Goal: Task Accomplishment & Management: Manage account settings

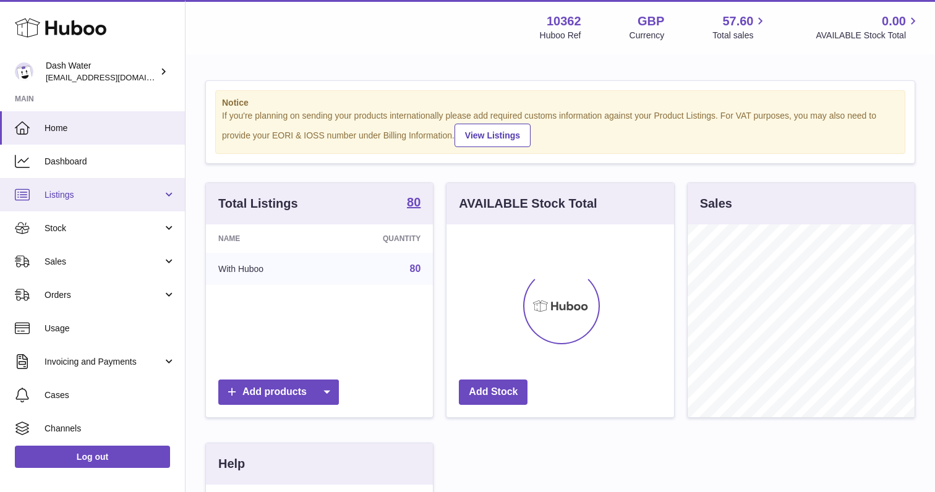
scroll to position [193, 227]
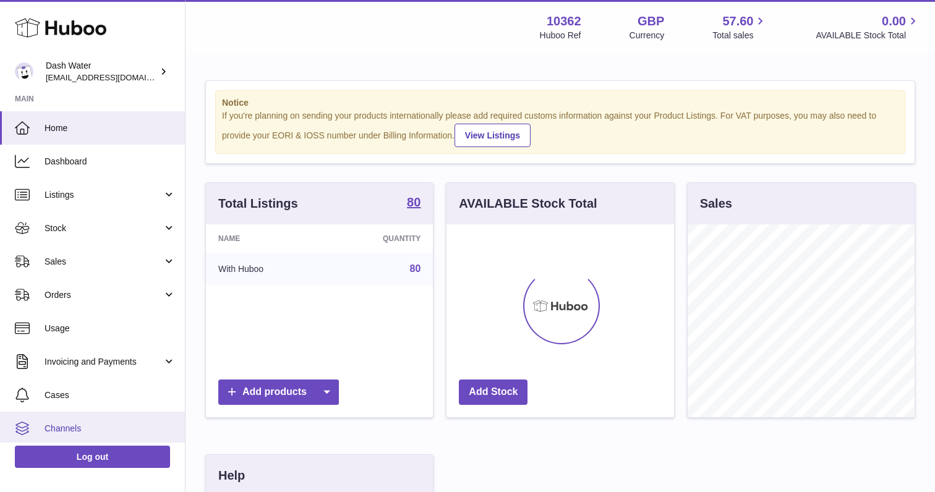
click at [77, 429] on span "Channels" at bounding box center [110, 429] width 131 height 12
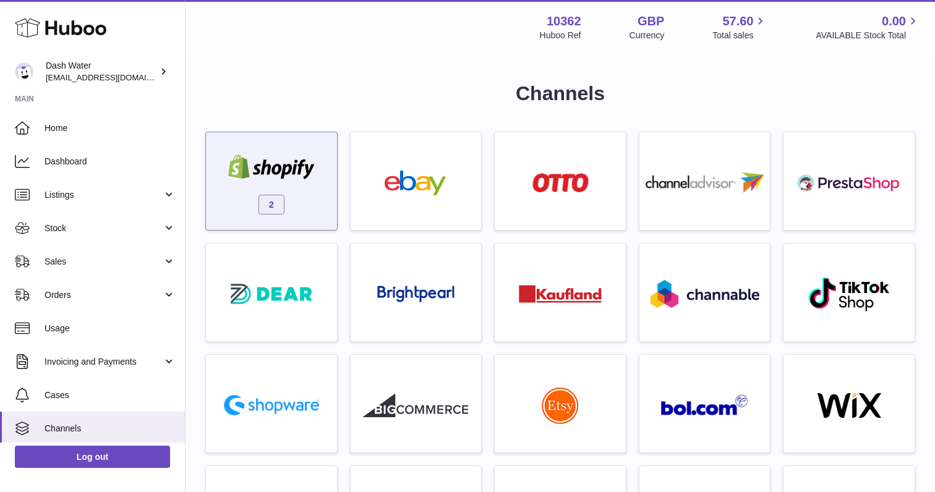
click at [285, 180] on div at bounding box center [271, 169] width 105 height 28
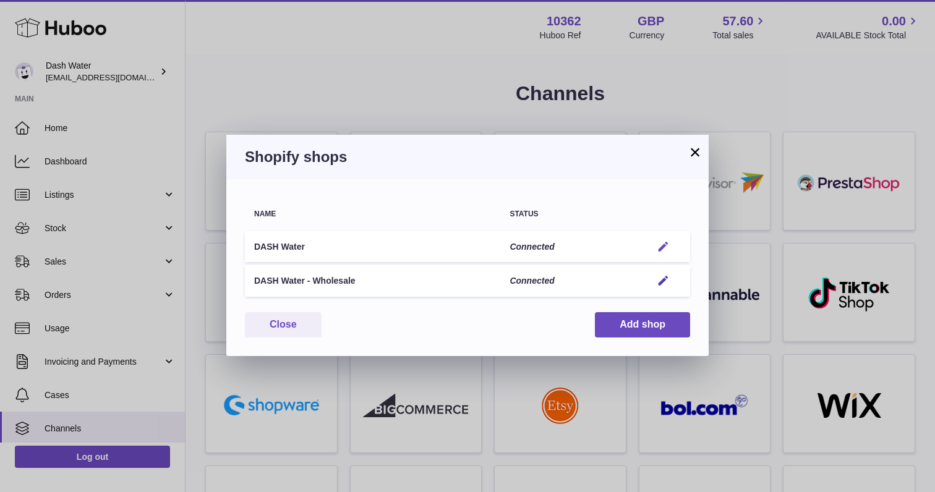
click at [662, 244] on em "button" at bounding box center [663, 247] width 13 height 13
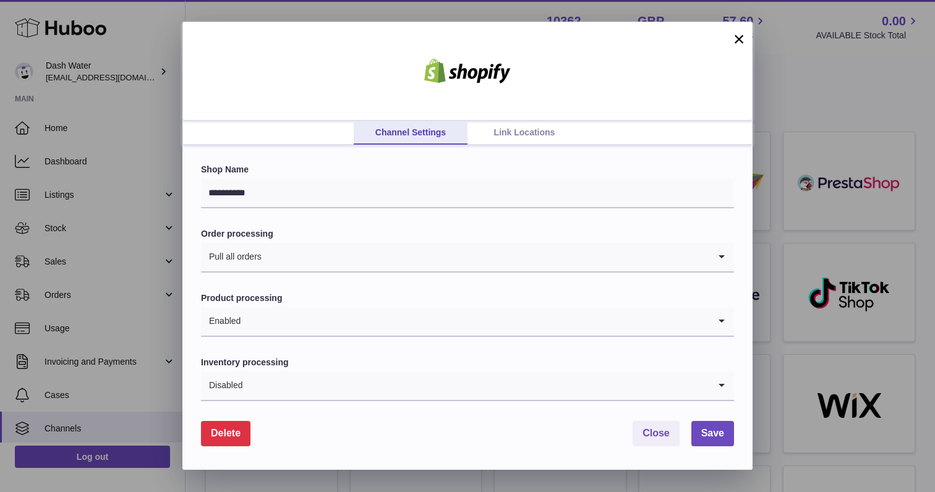
click at [535, 124] on link "Link Locations" at bounding box center [525, 133] width 114 height 24
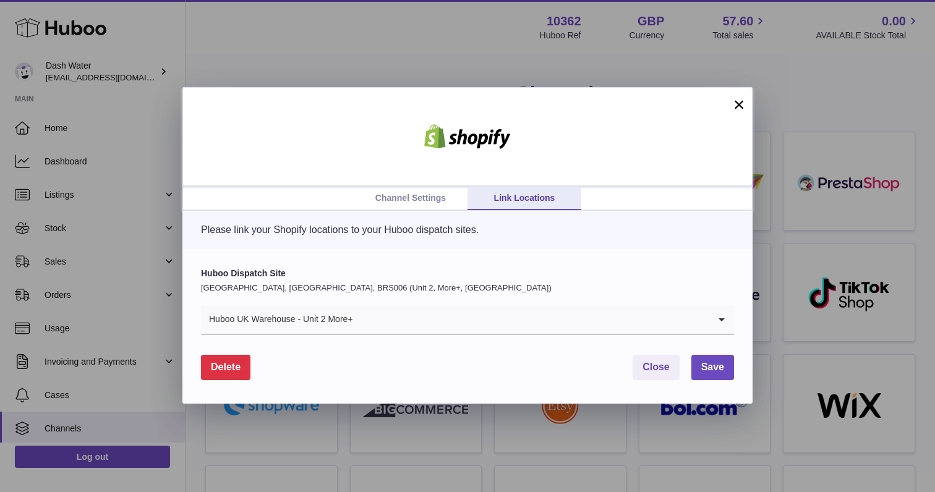
click at [739, 103] on button "×" at bounding box center [739, 104] width 15 height 15
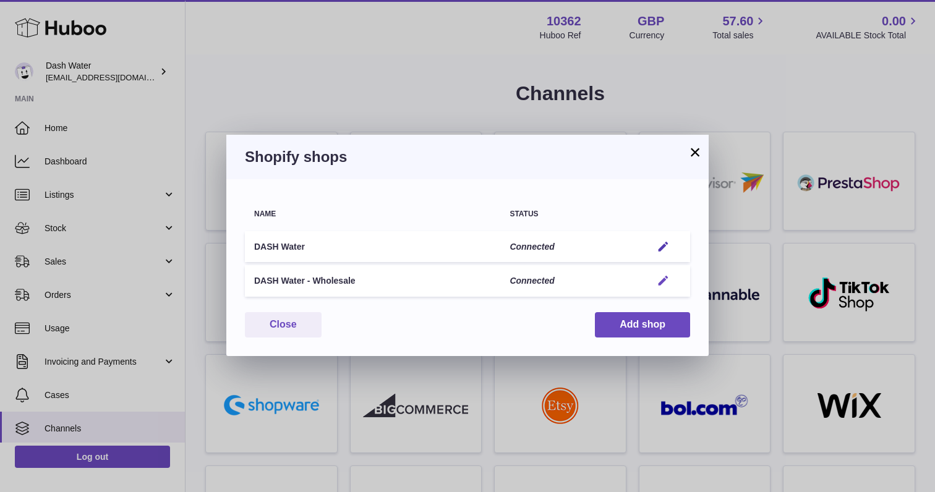
click at [666, 276] on em "button" at bounding box center [663, 281] width 13 height 13
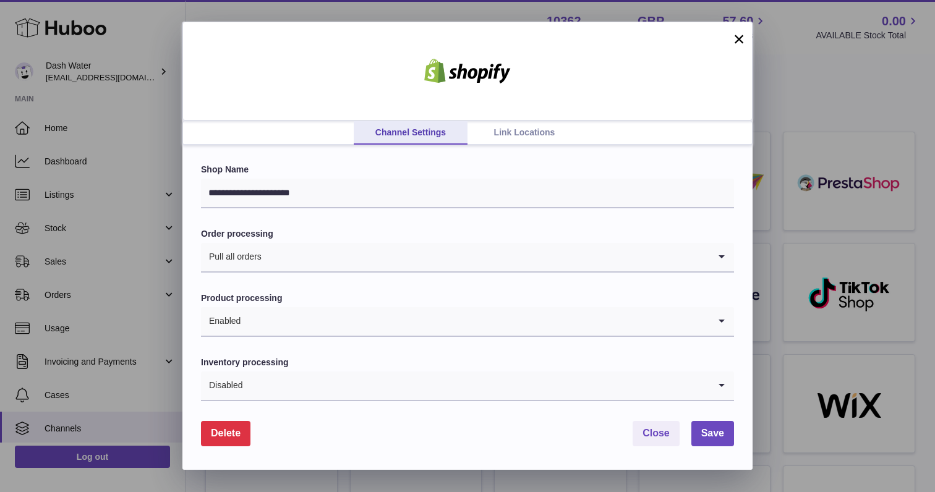
click at [531, 129] on link "Link Locations" at bounding box center [525, 133] width 114 height 24
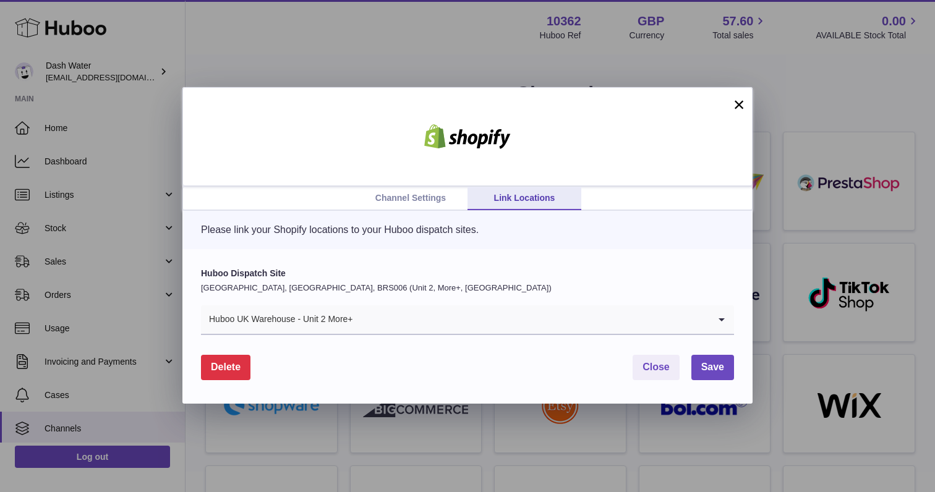
click at [703, 317] on input "Search for option" at bounding box center [532, 320] width 356 height 28
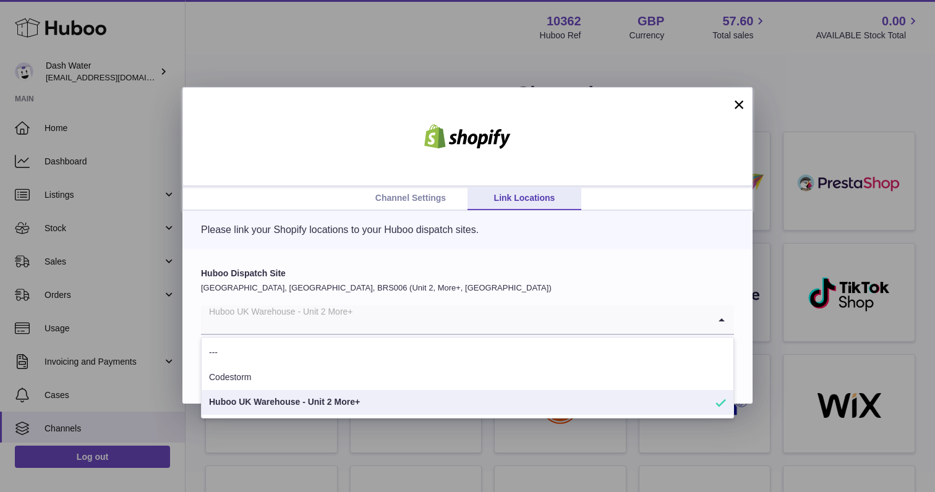
click at [685, 238] on div "Please link your Shopify locations to your Huboo dispatch sites." at bounding box center [467, 230] width 570 height 38
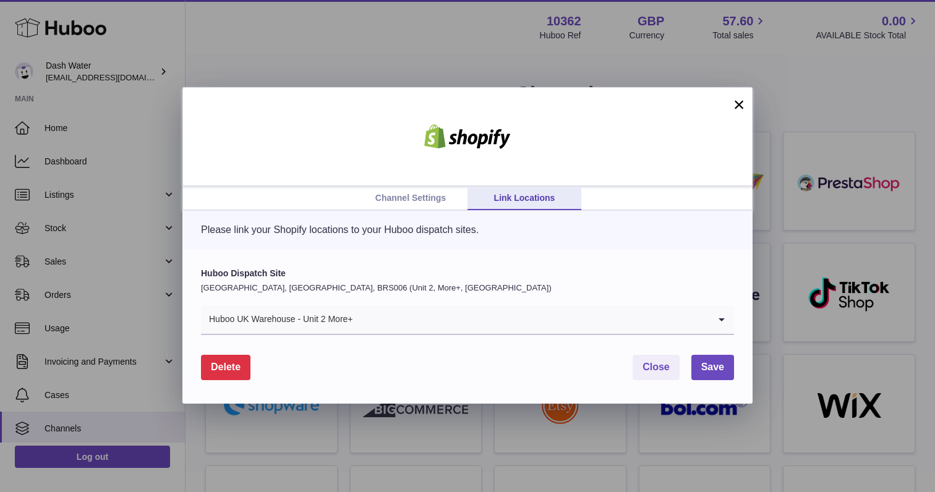
click at [737, 108] on button "×" at bounding box center [739, 104] width 15 height 15
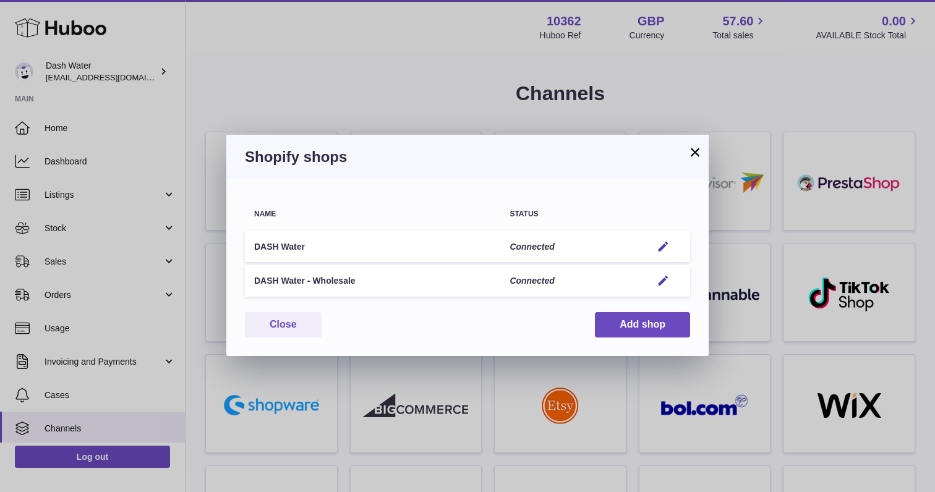
click at [698, 152] on button "×" at bounding box center [695, 152] width 15 height 15
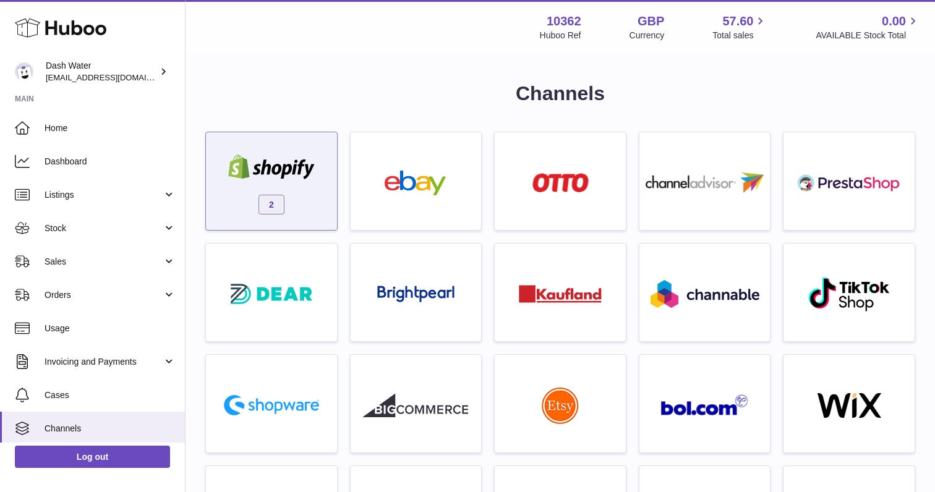
click at [316, 188] on div "2" at bounding box center [271, 184] width 119 height 79
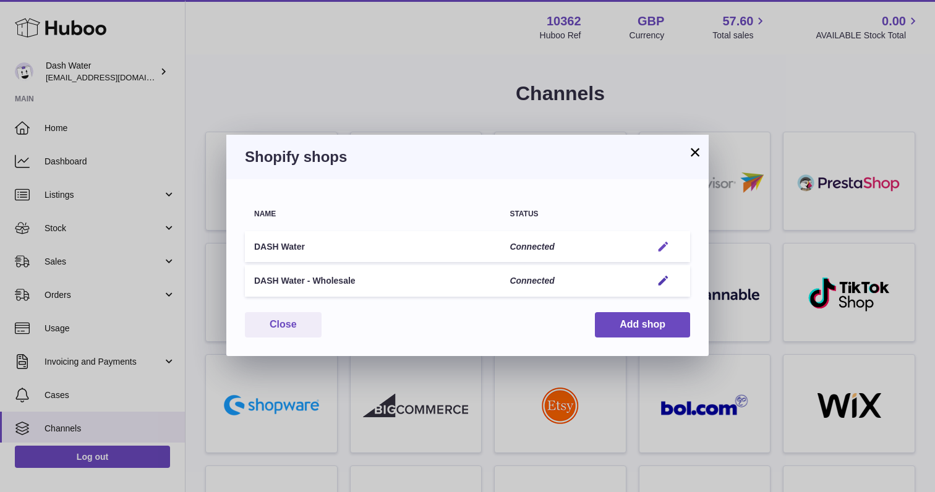
click at [661, 246] on em "button" at bounding box center [663, 247] width 13 height 13
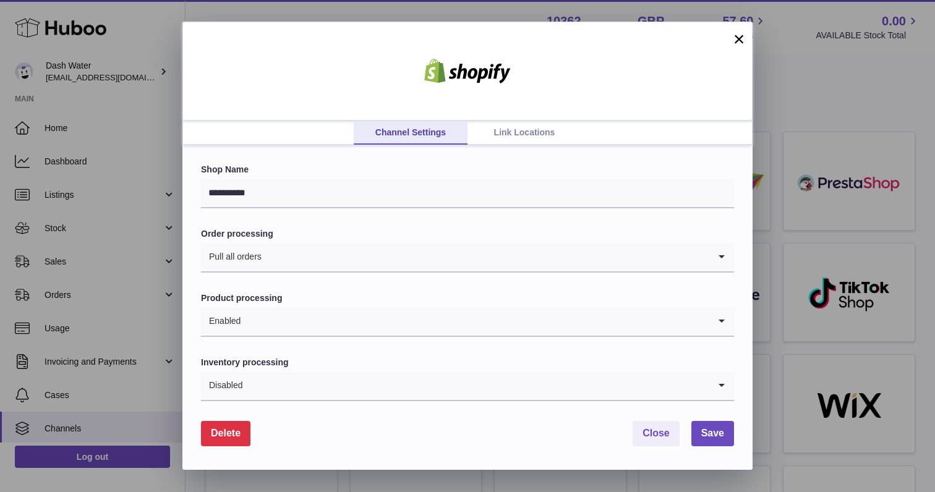
click at [525, 132] on link "Link Locations" at bounding box center [525, 133] width 114 height 24
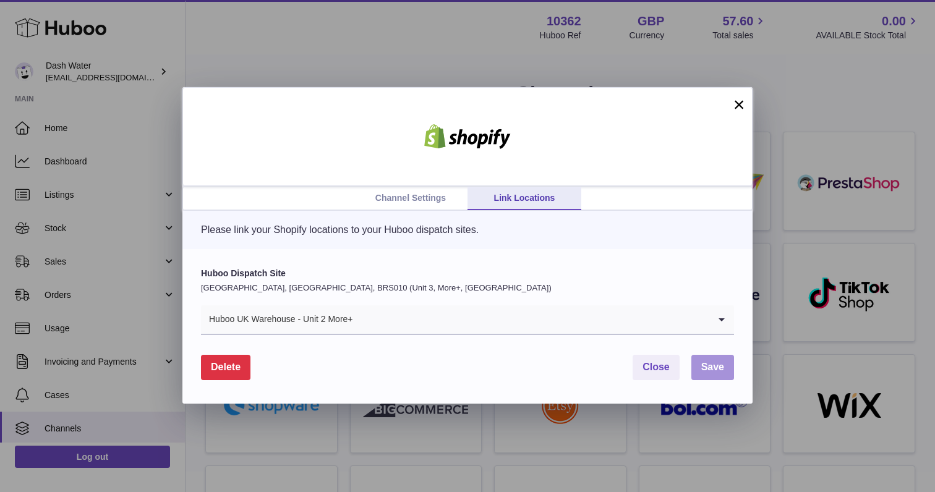
click at [713, 364] on span "Save" at bounding box center [712, 367] width 23 height 11
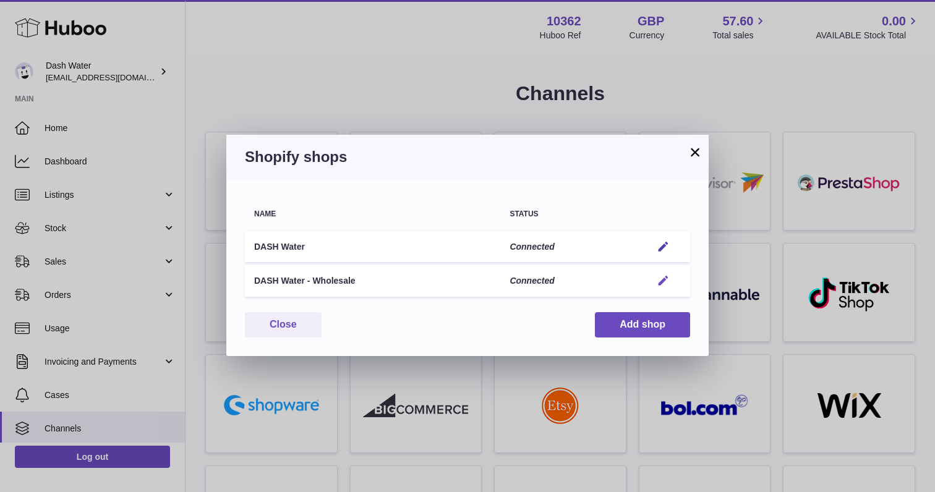
click at [668, 283] on em "button" at bounding box center [663, 281] width 13 height 13
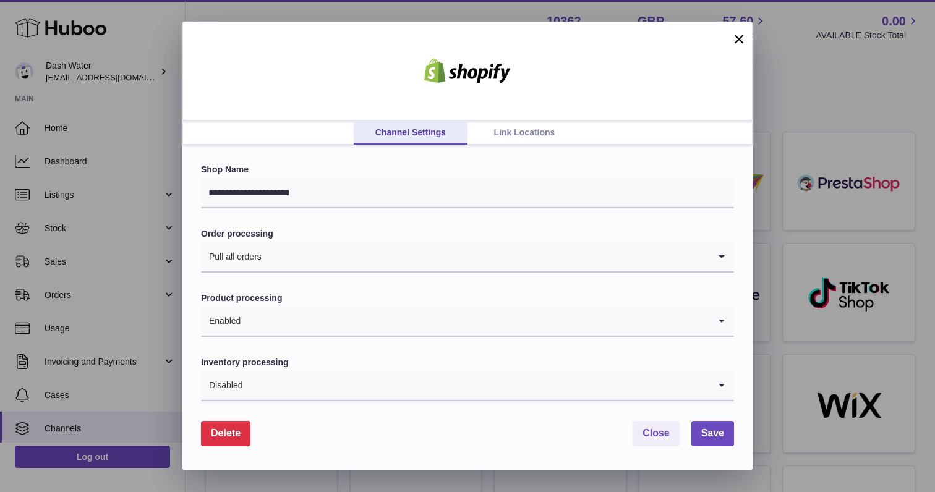
click at [553, 125] on link "Link Locations" at bounding box center [525, 133] width 114 height 24
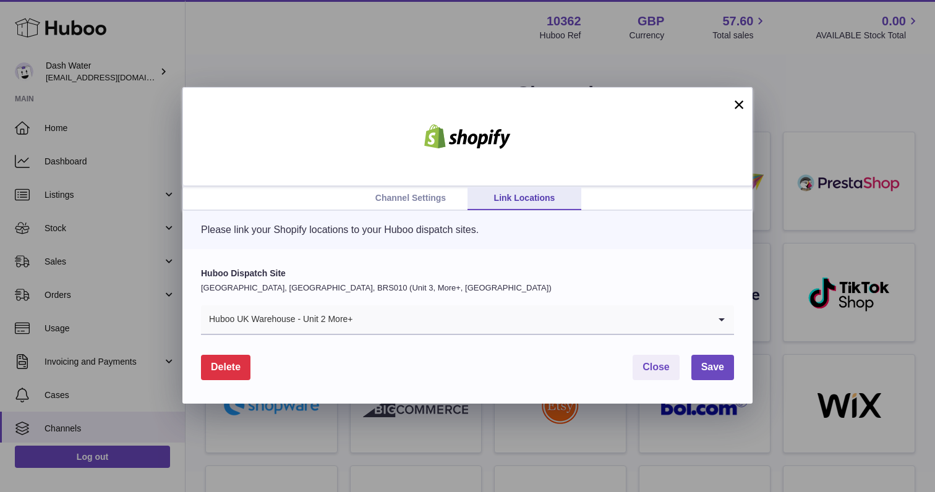
click at [739, 108] on button "×" at bounding box center [739, 104] width 15 height 15
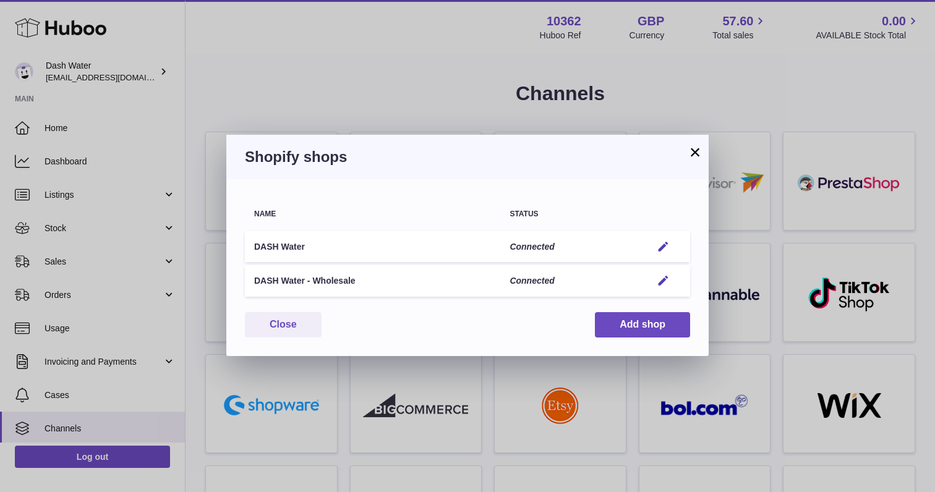
click at [695, 155] on button "×" at bounding box center [695, 152] width 15 height 15
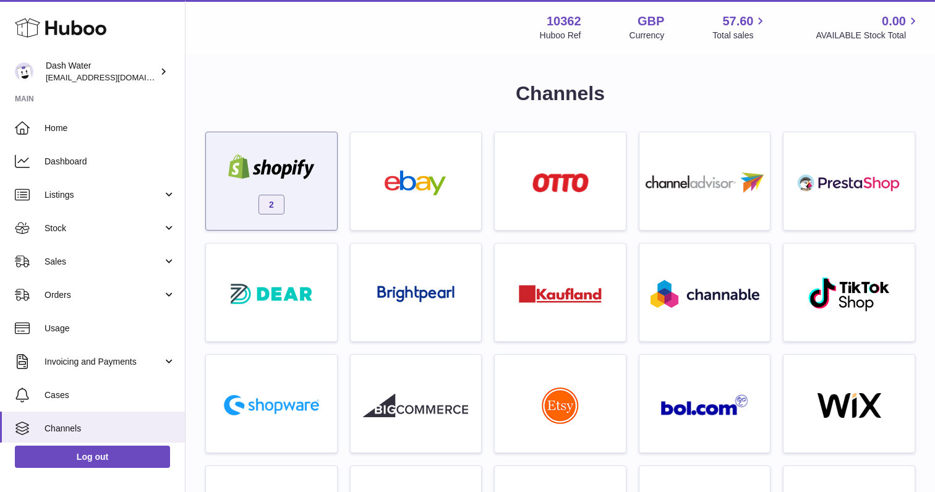
click at [274, 177] on img at bounding box center [271, 167] width 105 height 25
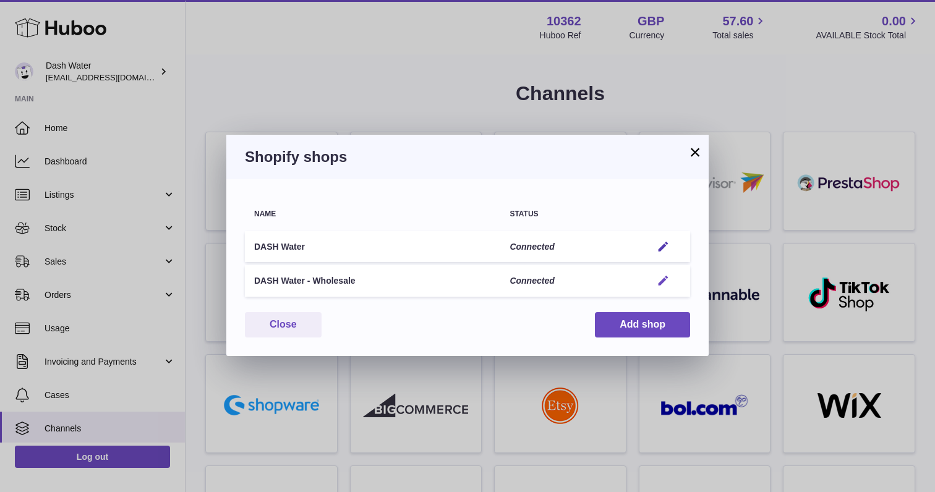
click at [666, 282] on em "button" at bounding box center [663, 281] width 13 height 13
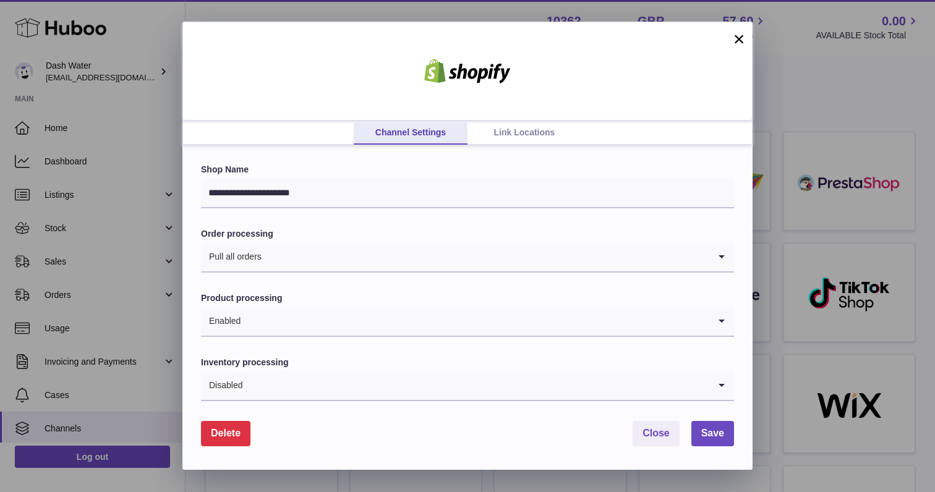
click at [511, 134] on link "Link Locations" at bounding box center [525, 133] width 114 height 24
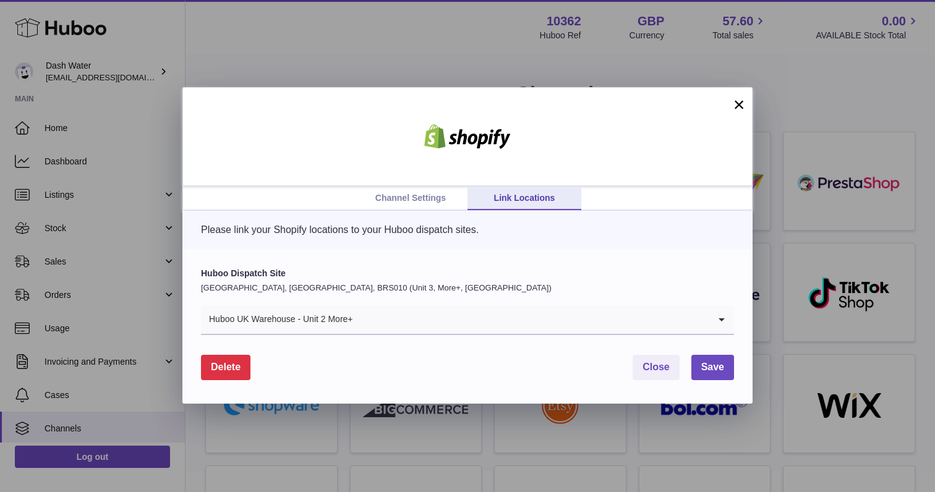
click at [739, 106] on button "×" at bounding box center [739, 104] width 15 height 15
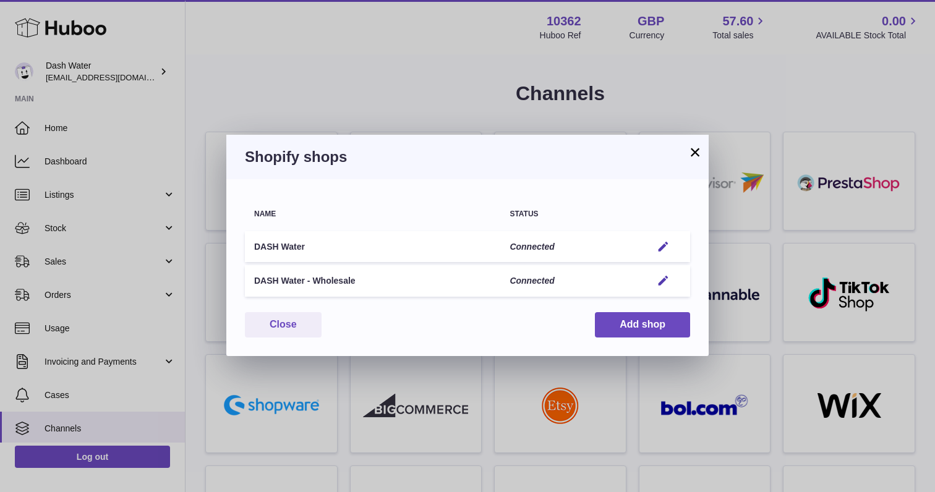
click at [692, 158] on button "×" at bounding box center [695, 152] width 15 height 15
